Goal: Task Accomplishment & Management: Complete application form

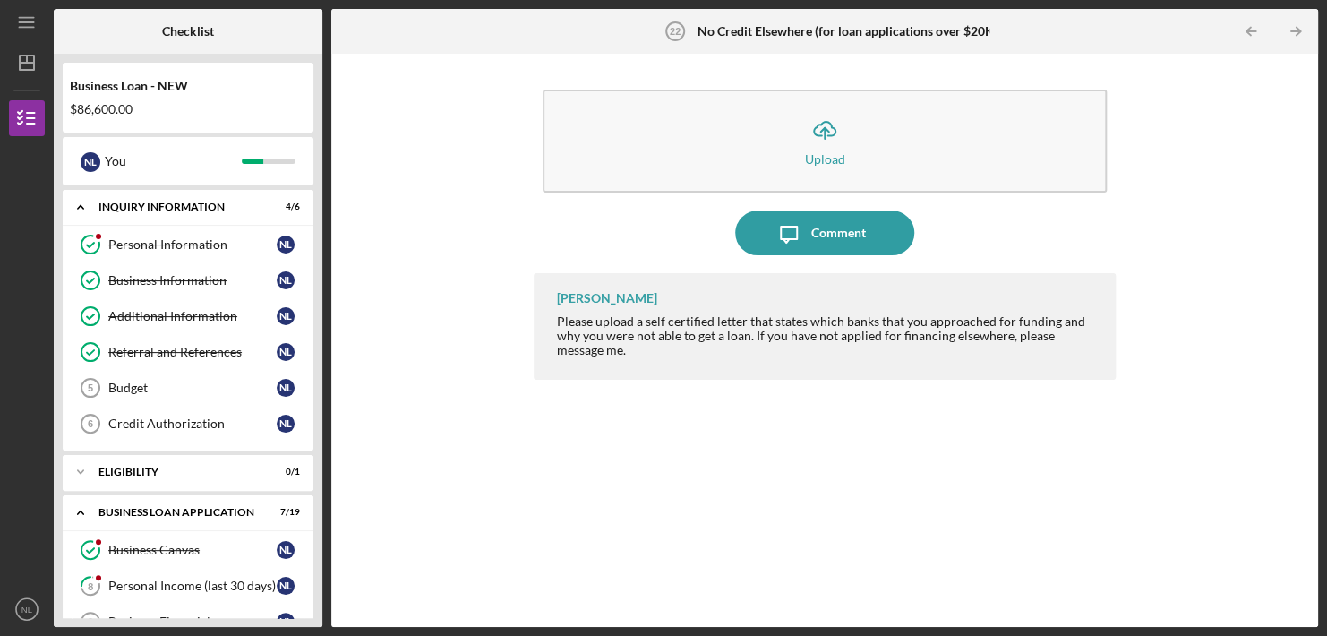
scroll to position [723, 0]
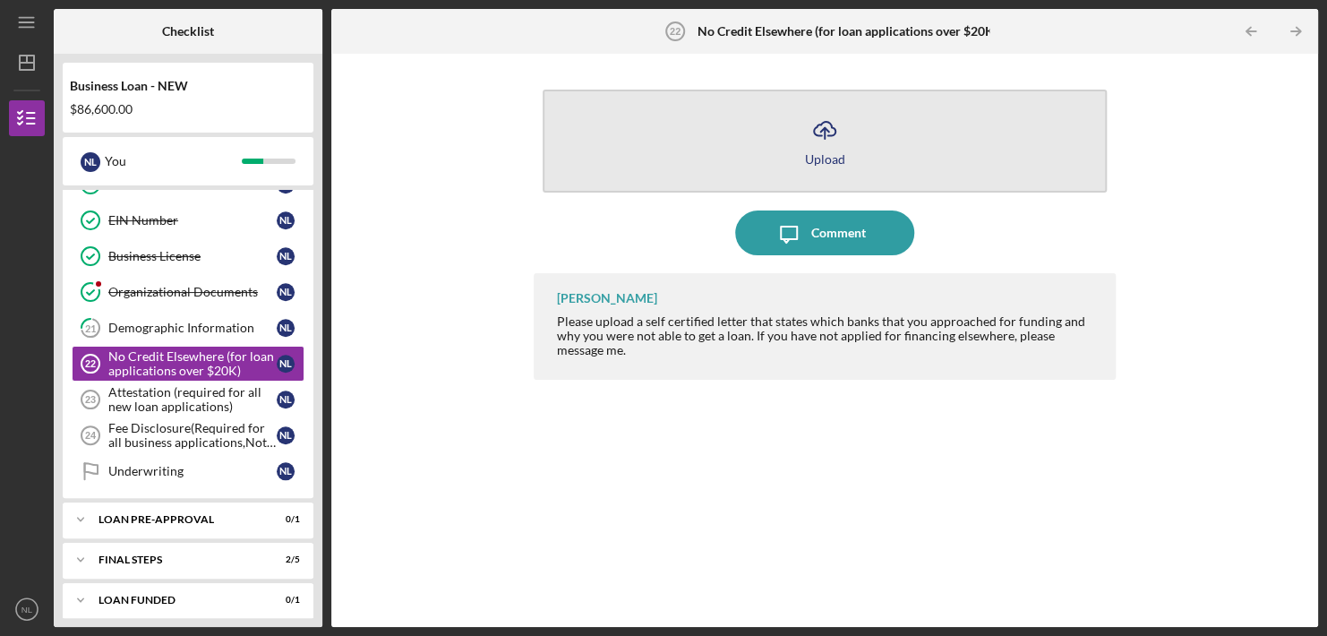
click at [827, 159] on div "Upload" at bounding box center [825, 158] width 40 height 13
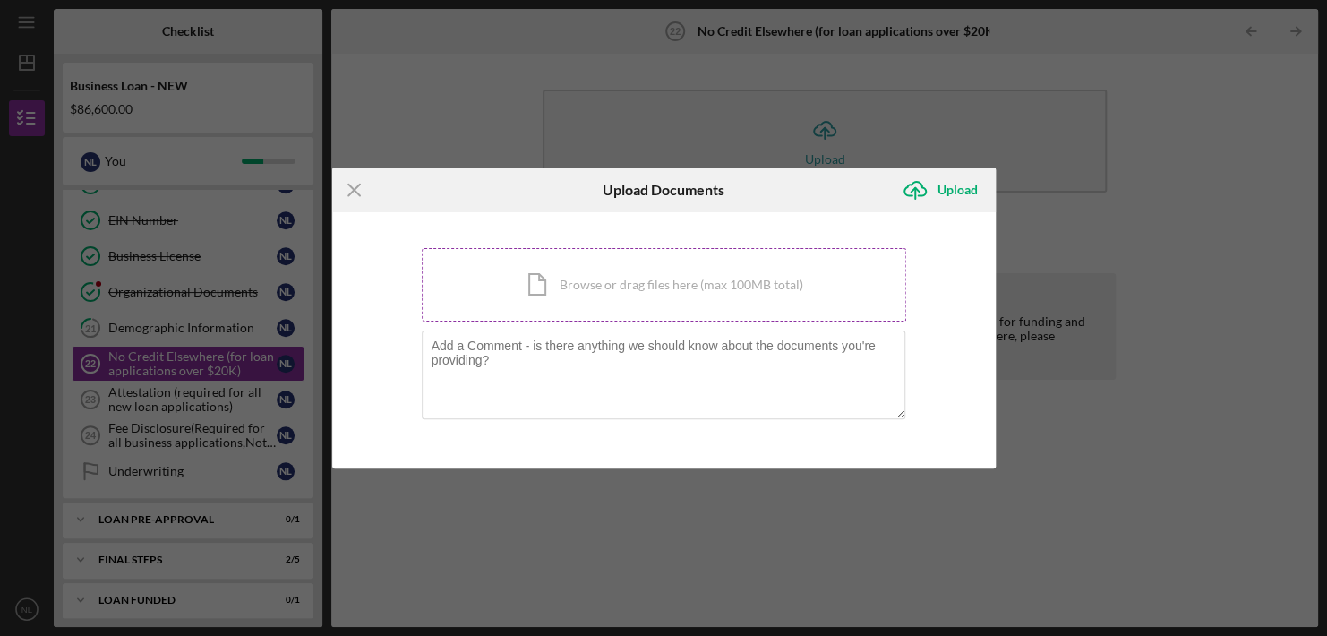
click at [630, 301] on div "Icon/Document Browse or drag files here (max 100MB total) Tap to choose files o…" at bounding box center [664, 284] width 484 height 73
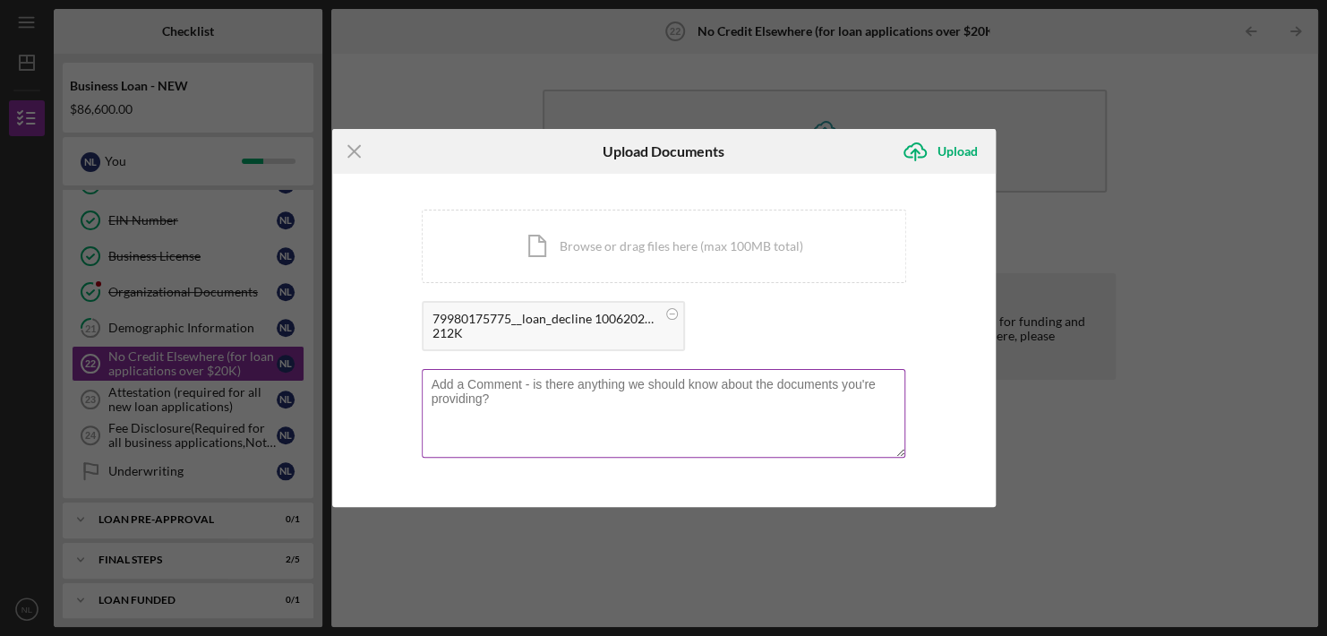
click at [585, 388] on textarea at bounding box center [663, 413] width 483 height 88
type textarea "D"
type textarea "Denial of Loan Request"
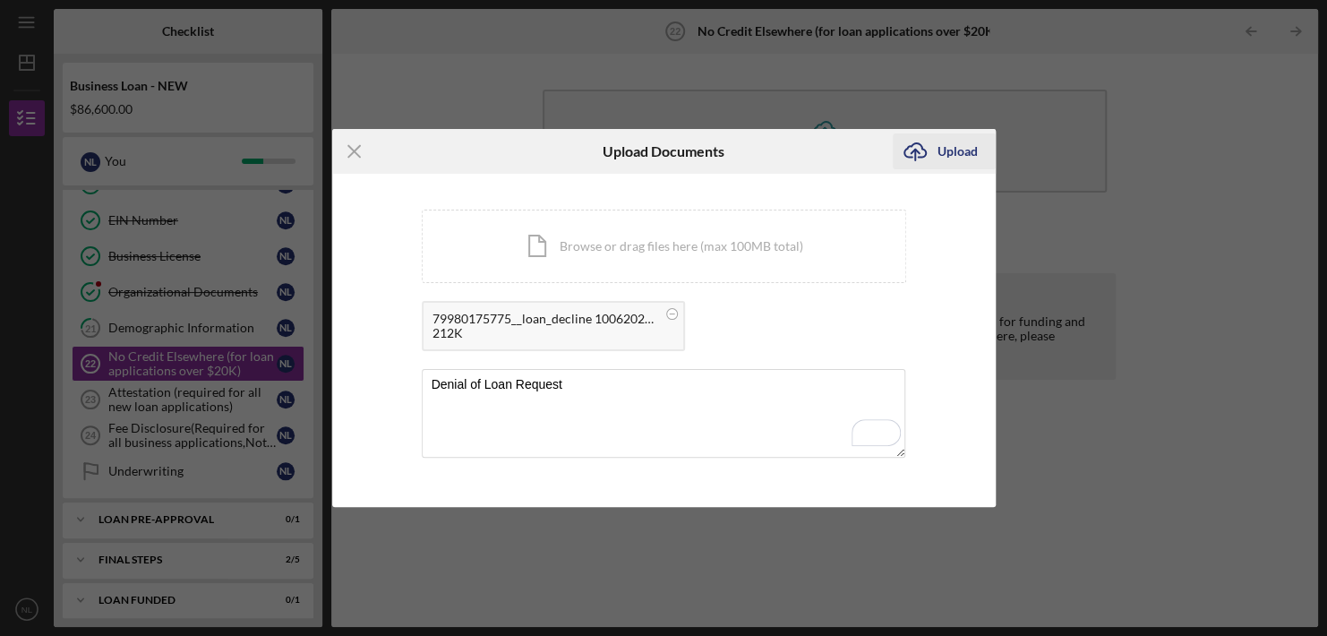
click at [944, 149] on div "Upload" at bounding box center [957, 151] width 40 height 36
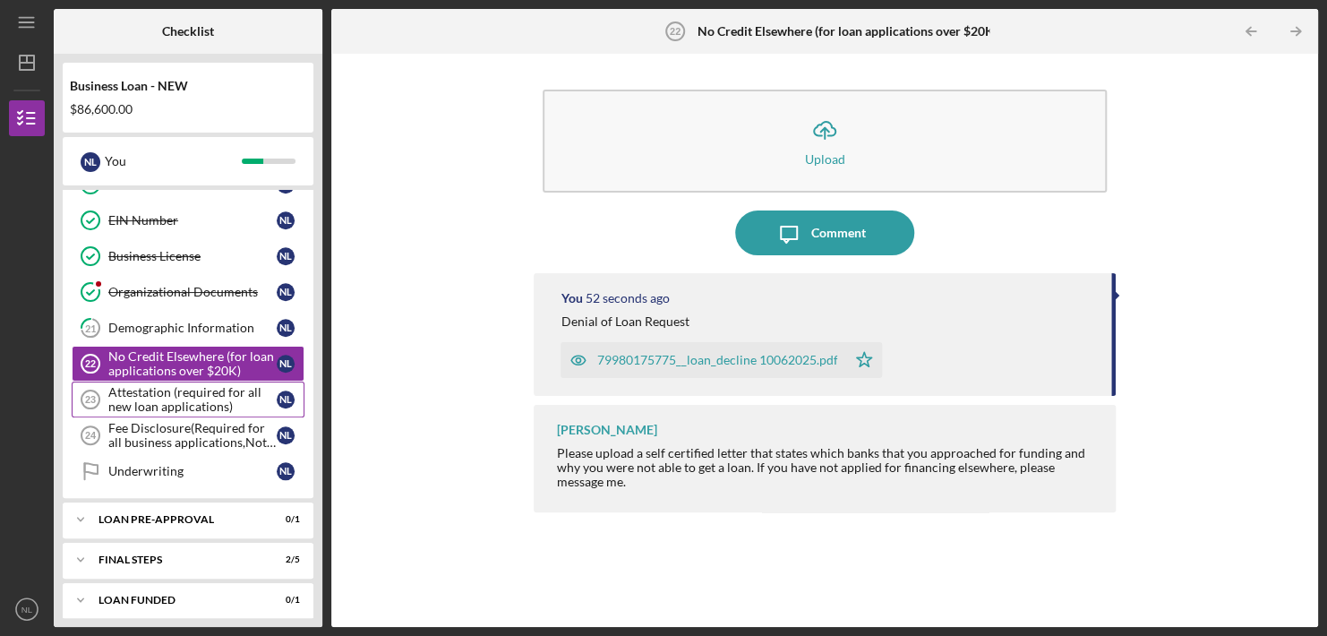
click at [166, 388] on div "Attestation (required for all new loan applications)" at bounding box center [192, 399] width 168 height 29
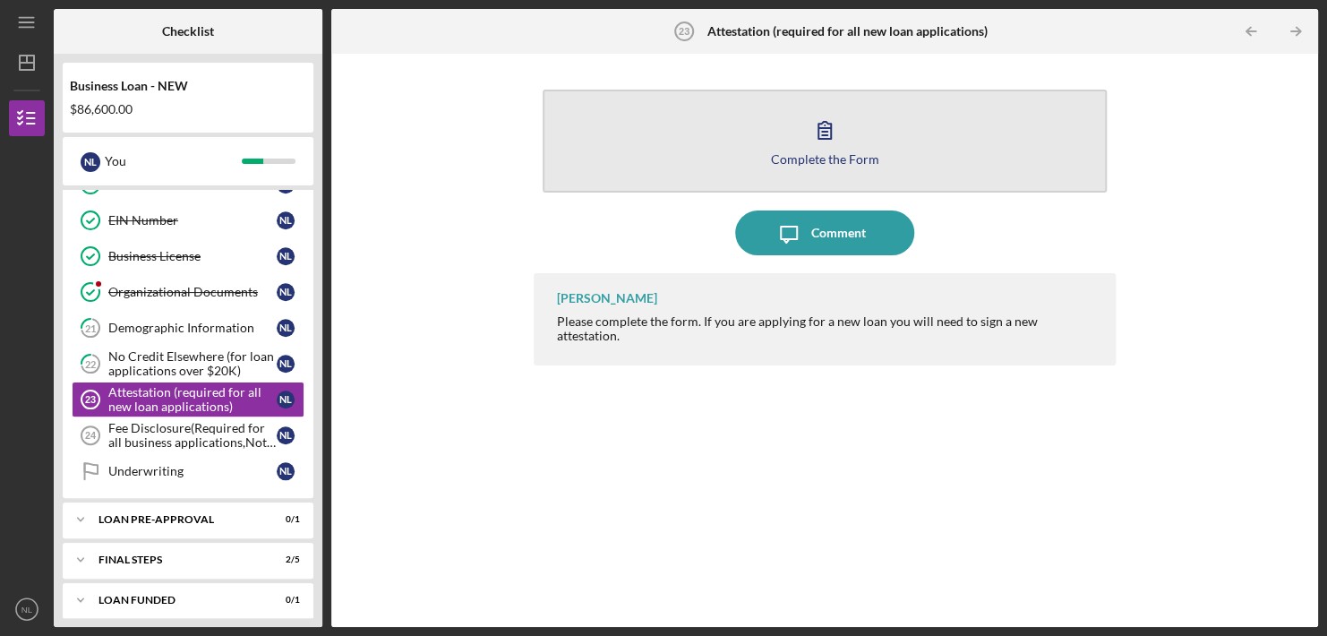
click at [815, 156] on div "Complete the Form" at bounding box center [825, 158] width 108 height 13
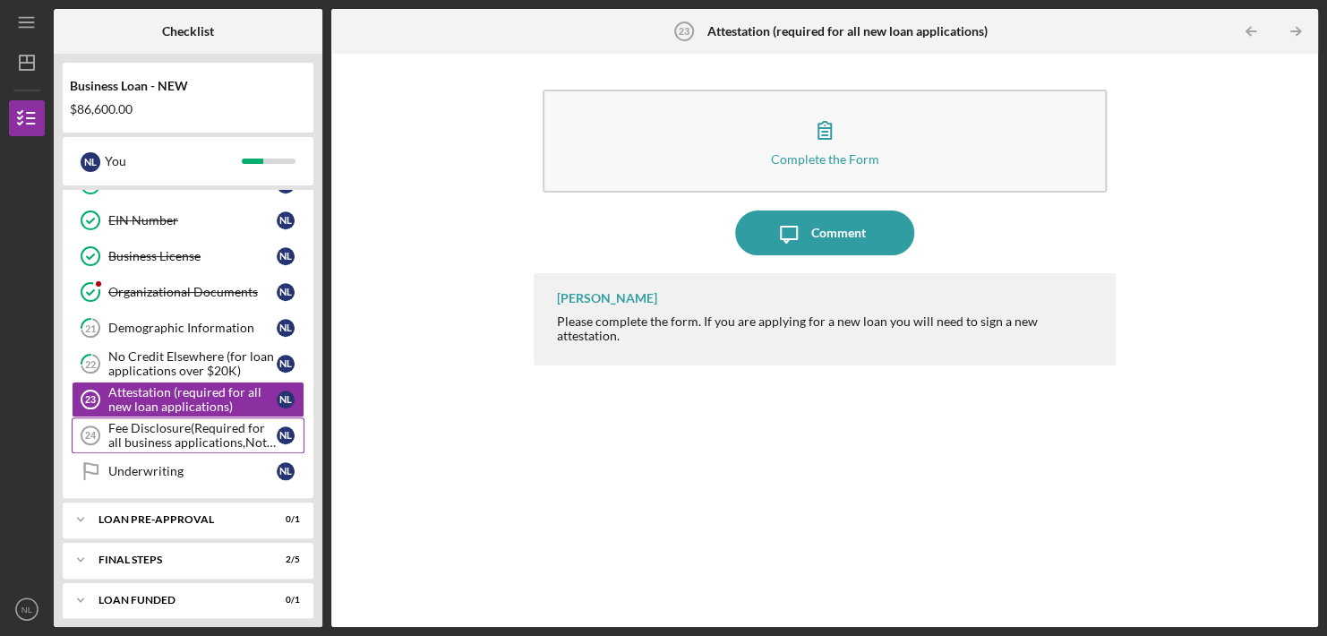
click at [181, 428] on div "Fee Disclosure(Required for all business applications,Not needed for Contractor…" at bounding box center [192, 435] width 168 height 29
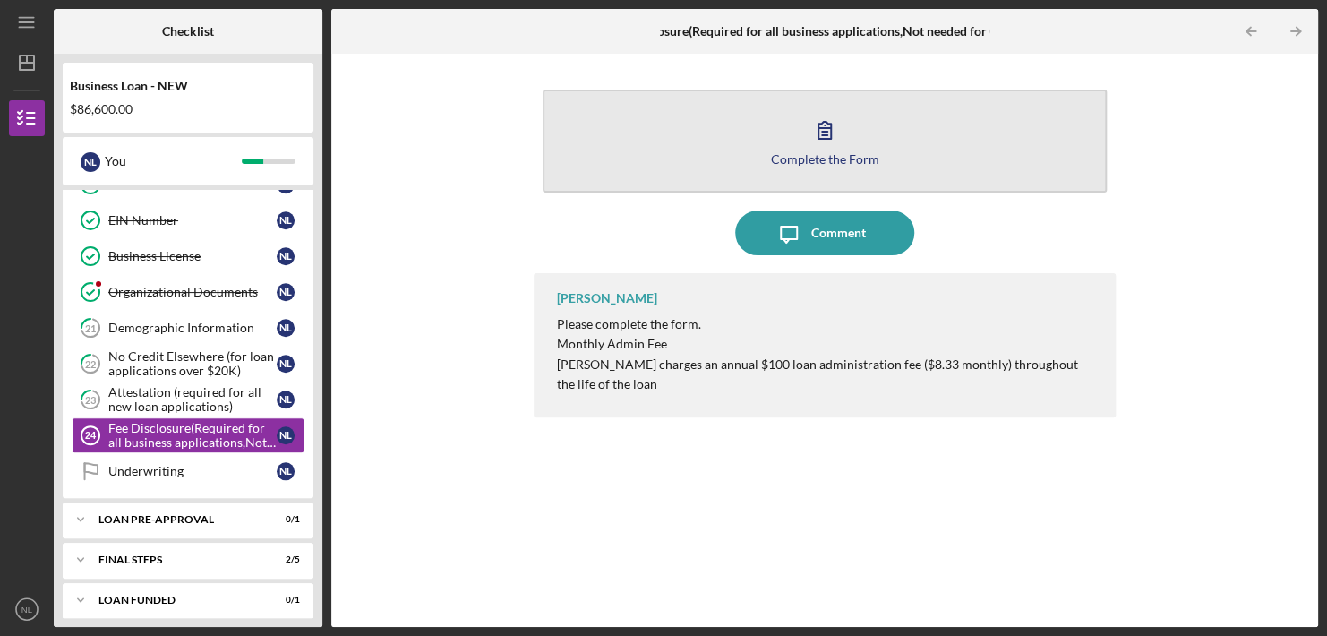
click at [800, 148] on button "Complete the Form Form" at bounding box center [823, 141] width 563 height 103
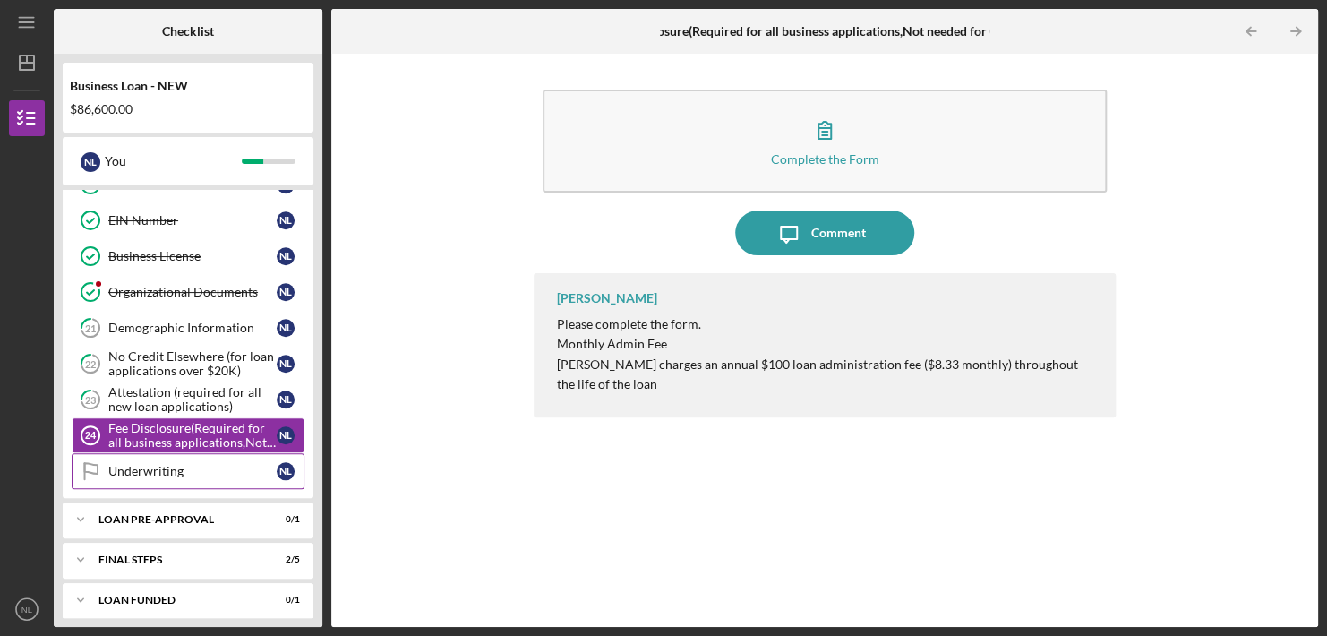
click at [164, 464] on div "Underwriting" at bounding box center [192, 471] width 168 height 14
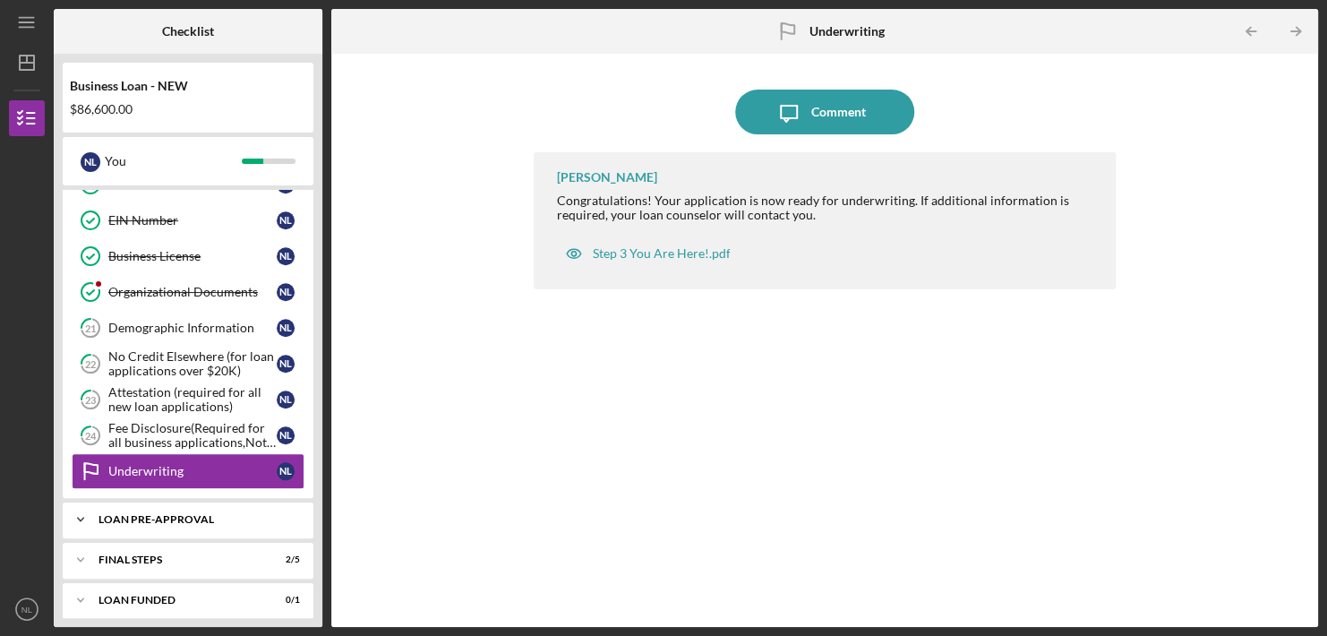
click at [209, 514] on div "LOAN PRE-APPROVAL" at bounding box center [194, 519] width 192 height 11
click at [195, 550] on div "Loan Pre-Approval" at bounding box center [192, 557] width 168 height 14
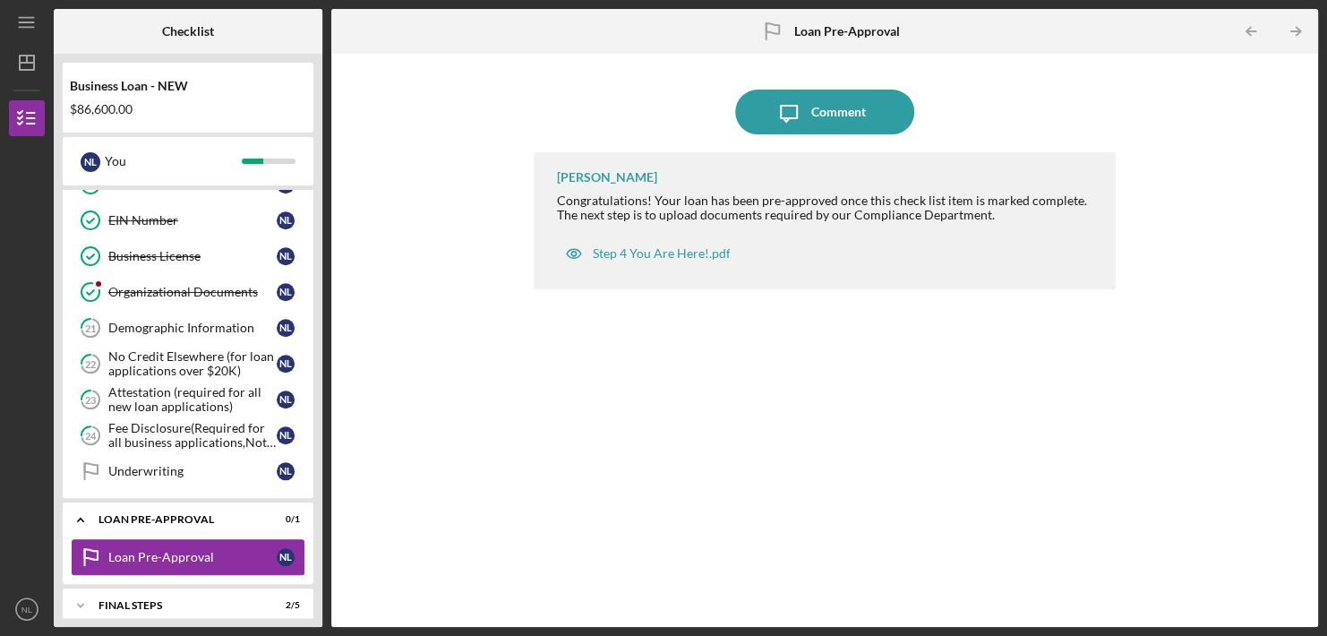
scroll to position [768, 0]
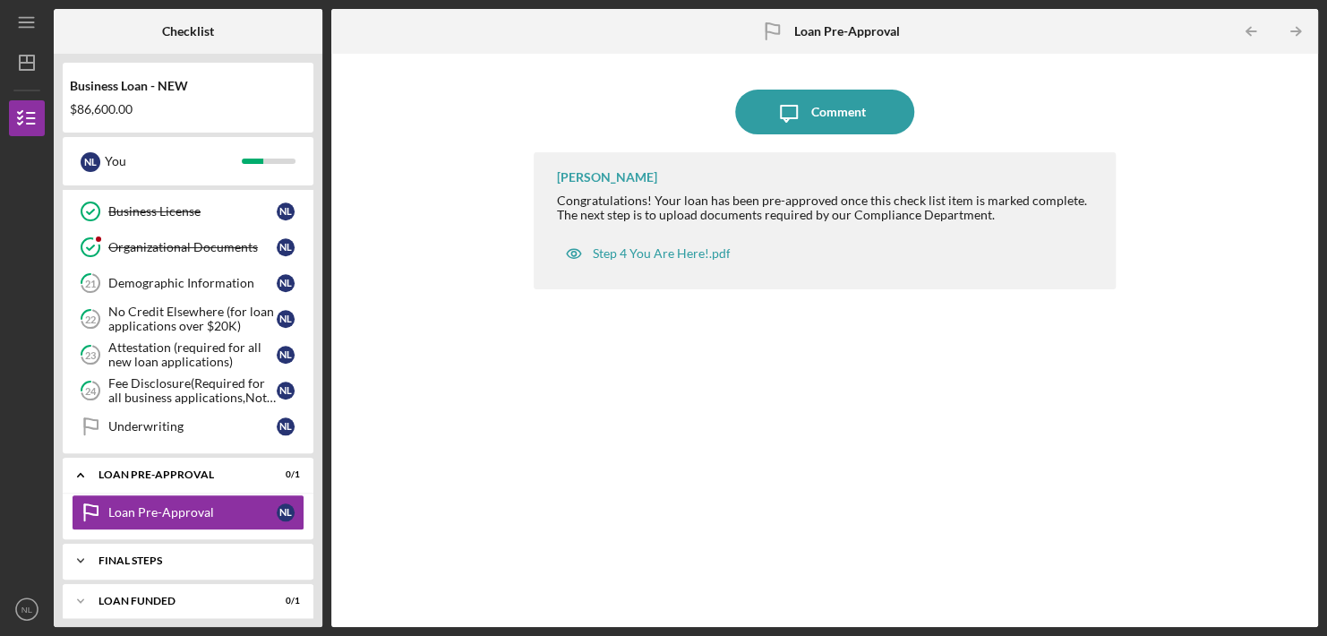
click at [186, 555] on div "FINAL STEPS" at bounding box center [194, 560] width 192 height 11
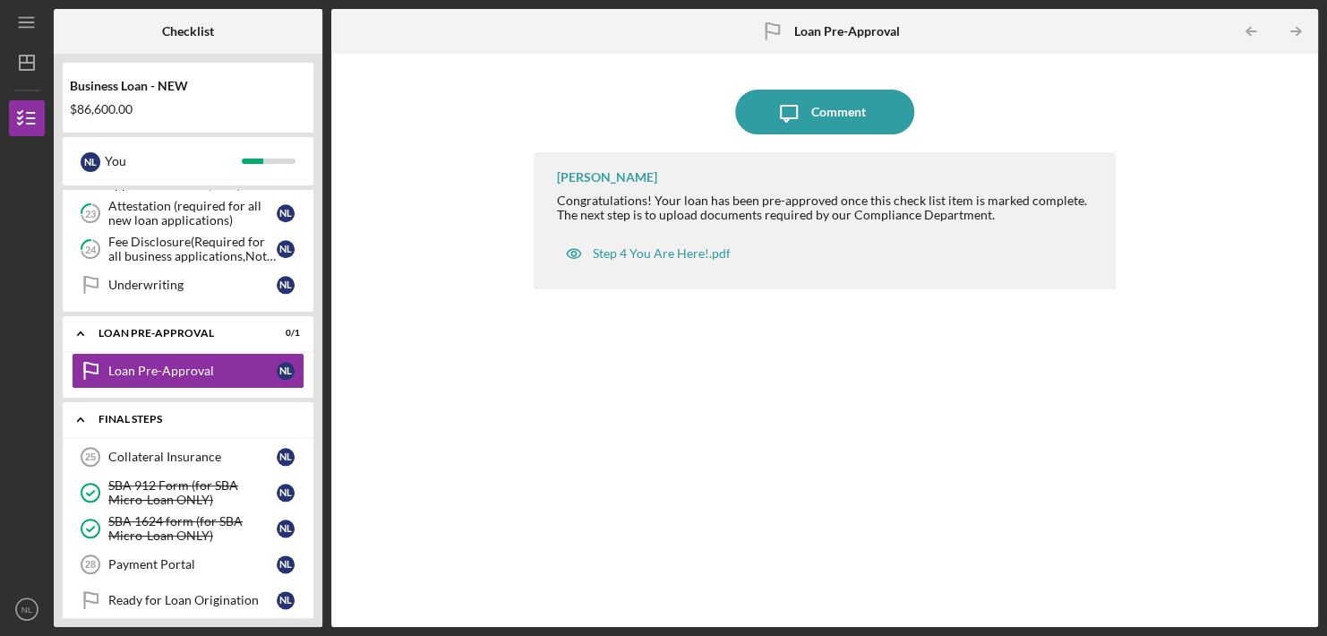
scroll to position [910, 0]
click at [136, 448] on div "Collateral Insurance" at bounding box center [192, 455] width 168 height 14
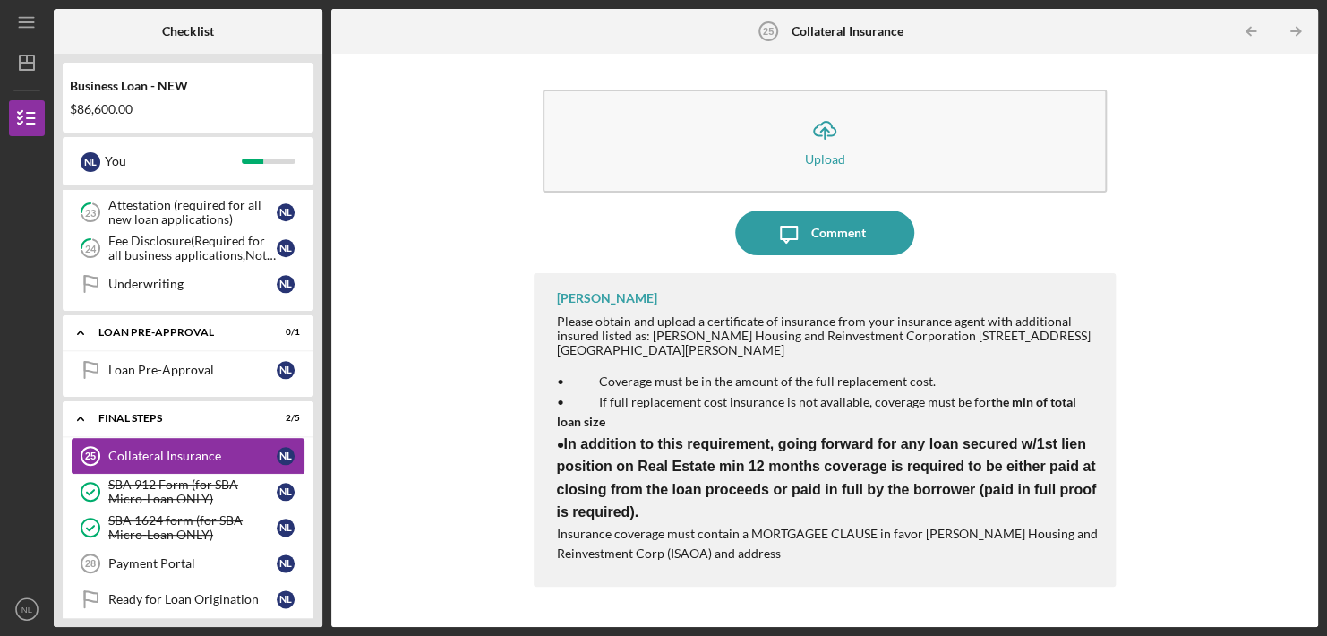
click at [136, 448] on div "Collateral Insurance" at bounding box center [192, 455] width 168 height 14
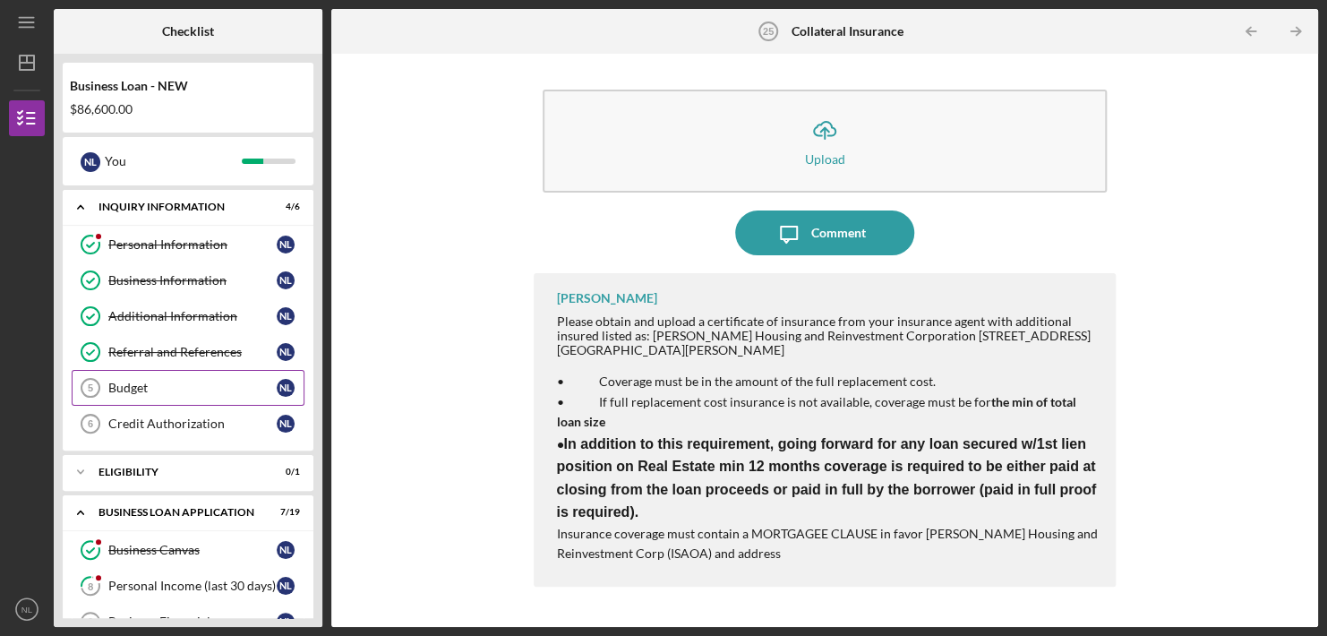
click at [124, 387] on div "Budget" at bounding box center [192, 387] width 168 height 14
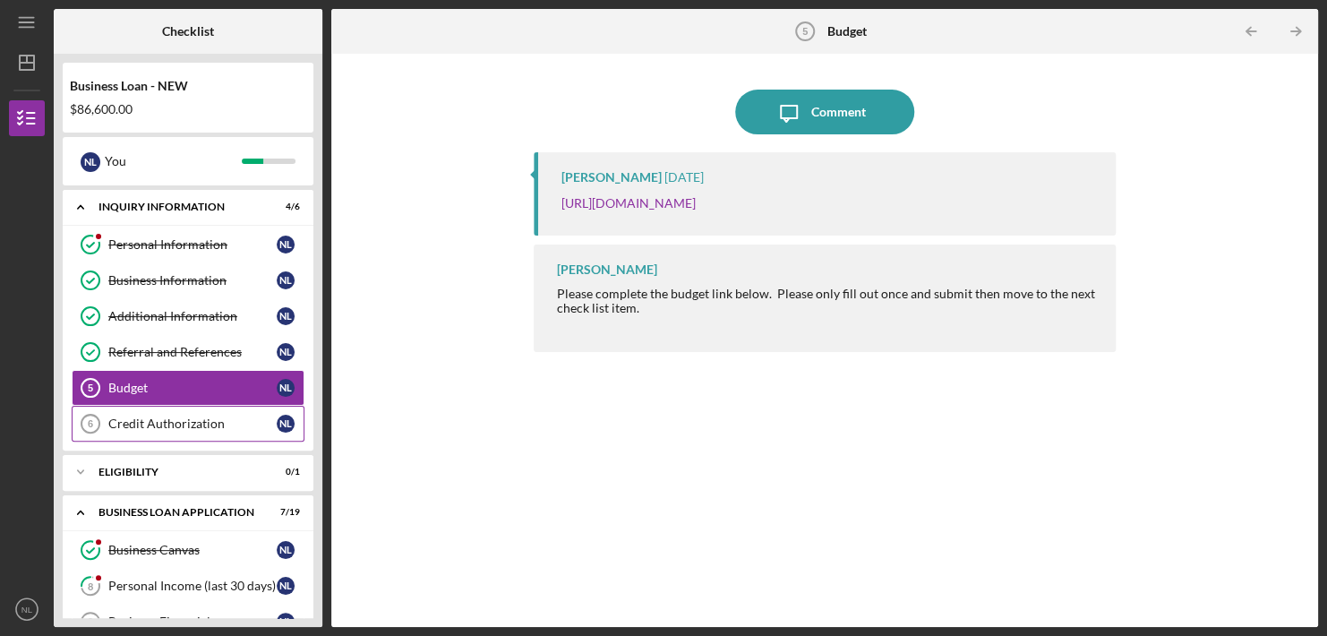
click at [177, 420] on div "Credit Authorization" at bounding box center [192, 423] width 168 height 14
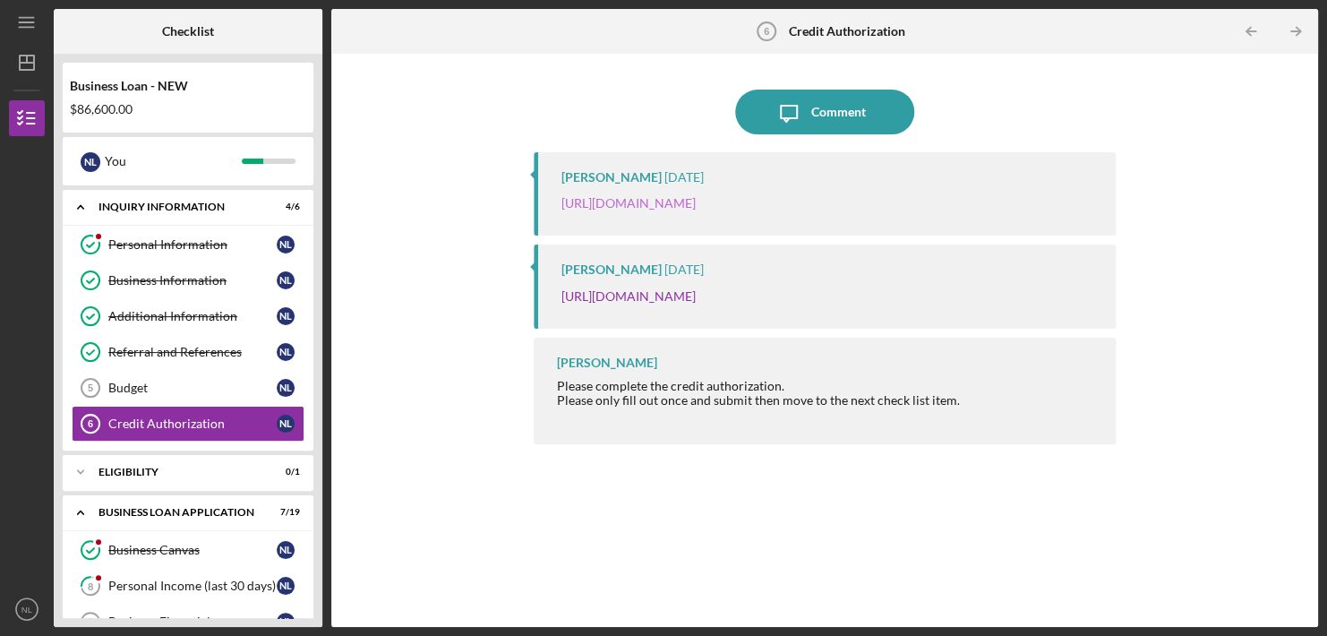
click at [624, 201] on link "[URL][DOMAIN_NAME]" at bounding box center [627, 202] width 134 height 15
